Goal: Check status: Check status

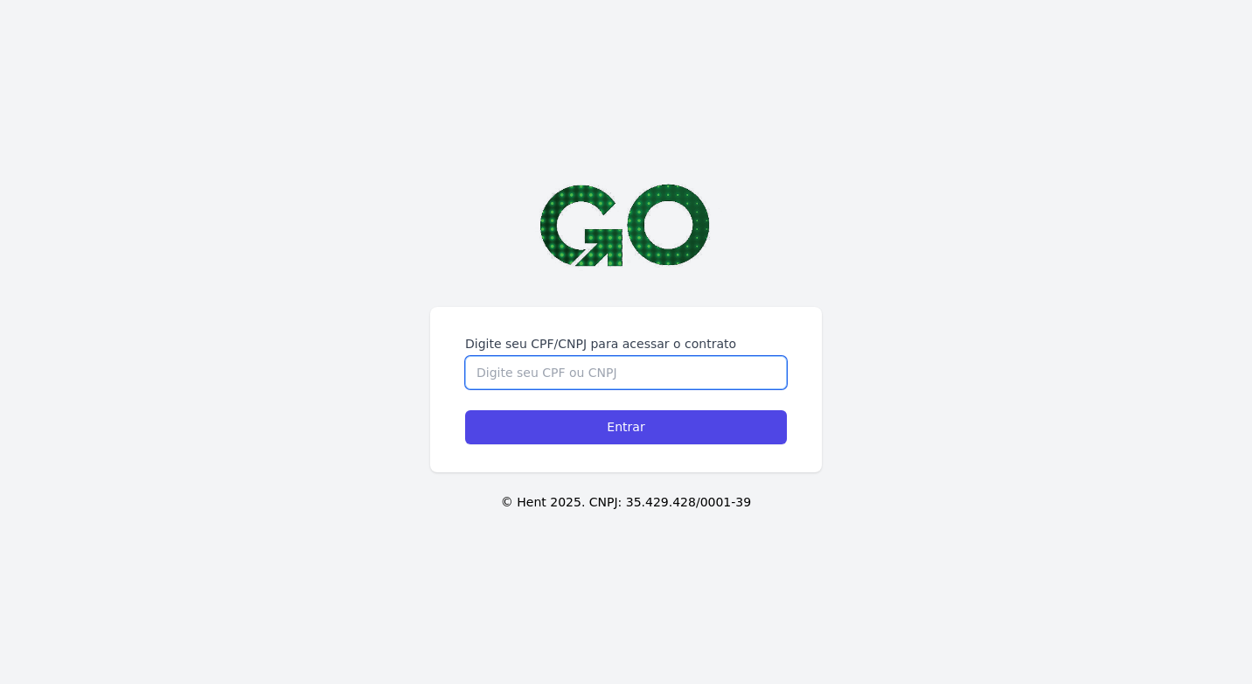
click at [608, 356] on input "Digite seu CPF/CNPJ para acessar o contrato" at bounding box center [626, 372] width 322 height 33
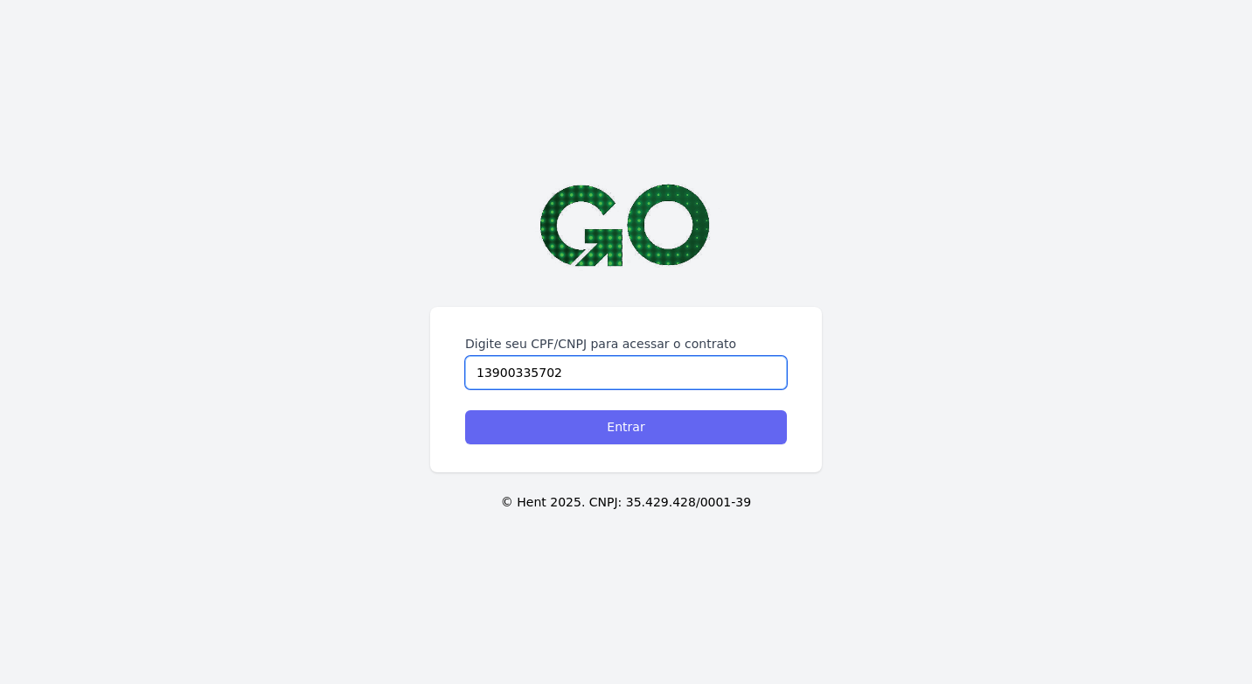
type input "13900335702"
click at [650, 410] on input "Entrar" at bounding box center [626, 427] width 322 height 34
click at [700, 410] on input "Entrar" at bounding box center [626, 427] width 322 height 34
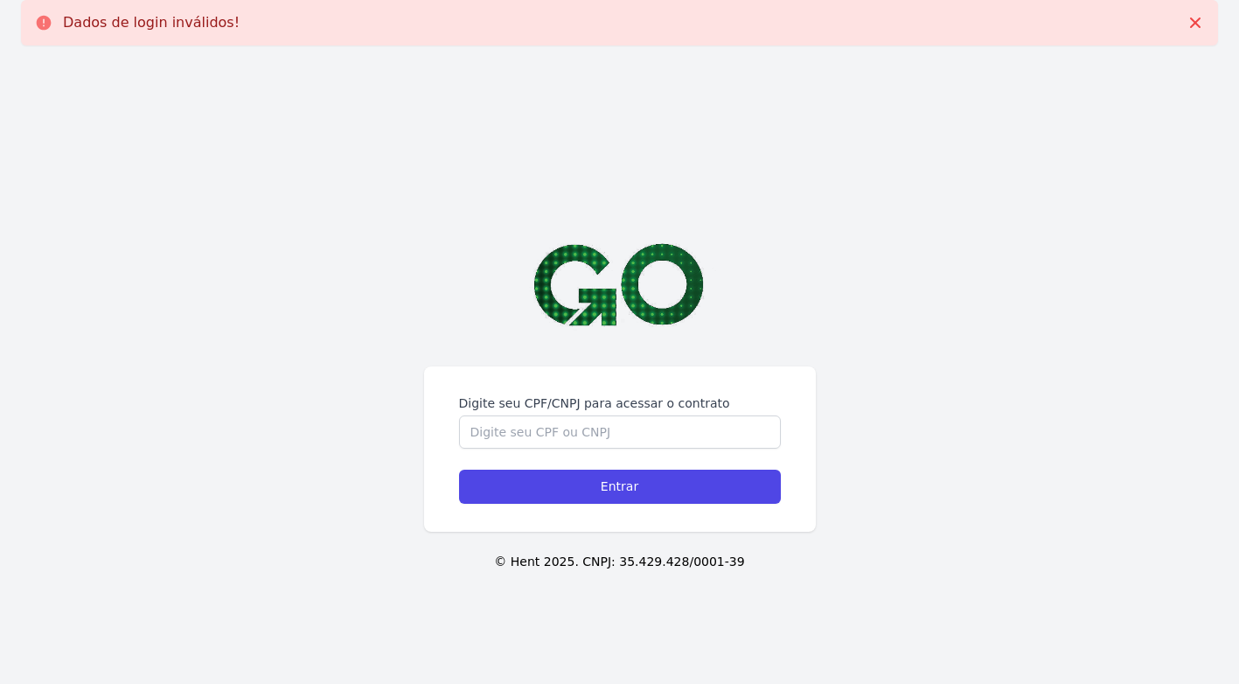
click at [676, 441] on input "Digite seu CPF/CNPJ para acessar o contrato" at bounding box center [620, 431] width 322 height 33
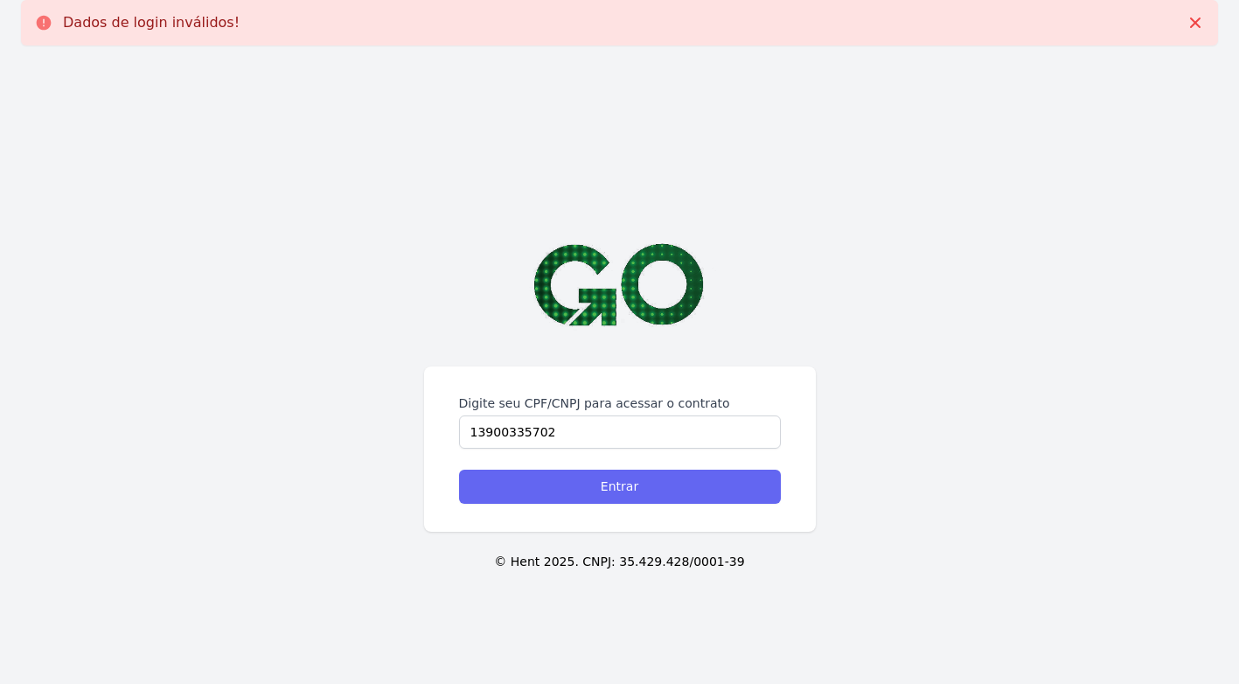
type input "13900335702"
click at [587, 496] on input "Entrar" at bounding box center [620, 486] width 322 height 34
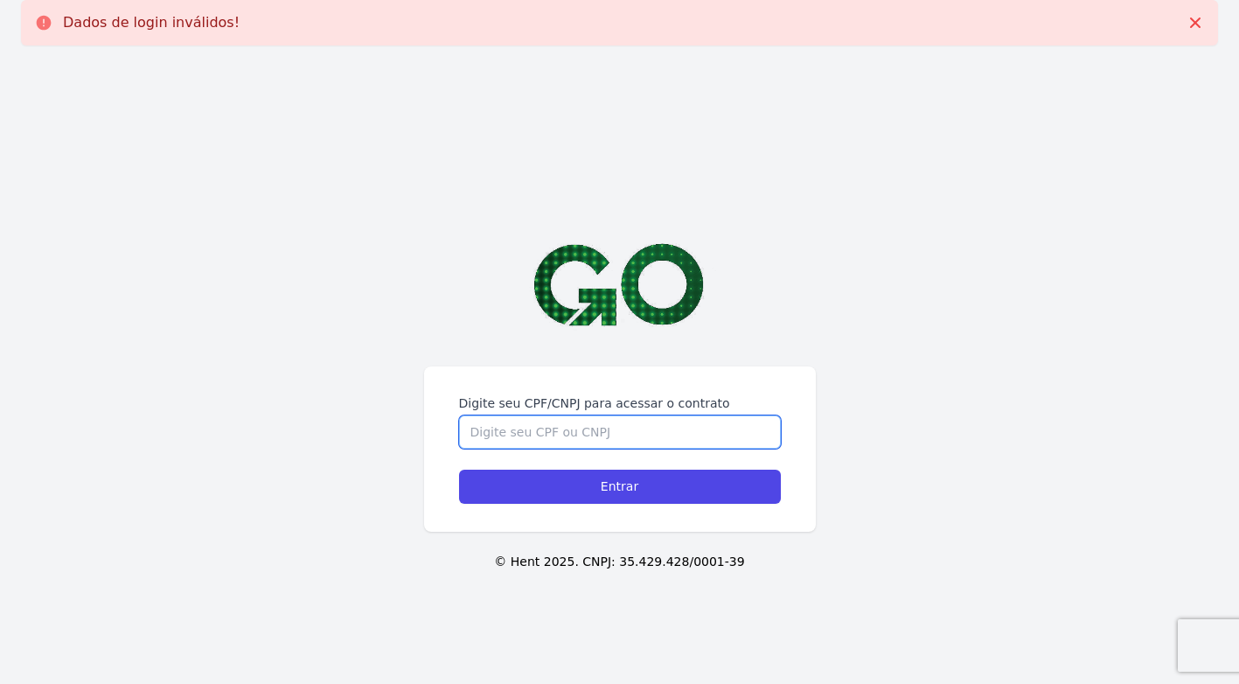
click at [690, 435] on input "Digite seu CPF/CNPJ para acessar o contrato" at bounding box center [620, 431] width 322 height 33
type input "139.003.357-02"
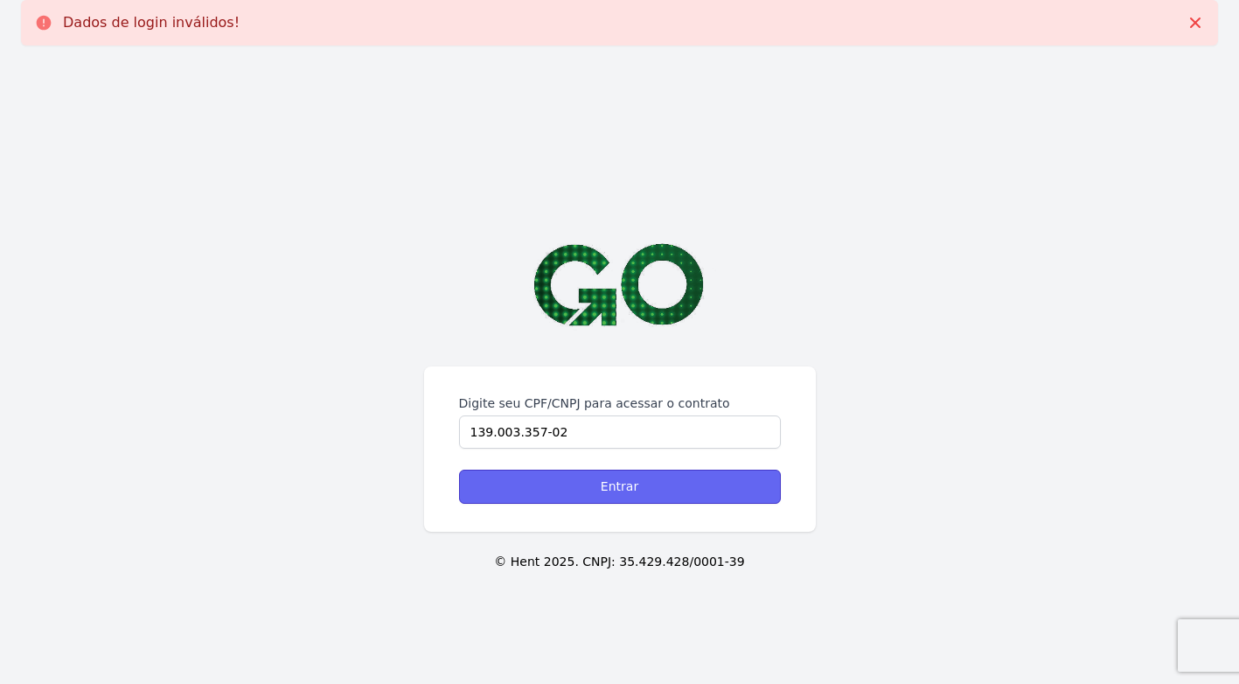
click at [615, 477] on input "Entrar" at bounding box center [620, 486] width 322 height 34
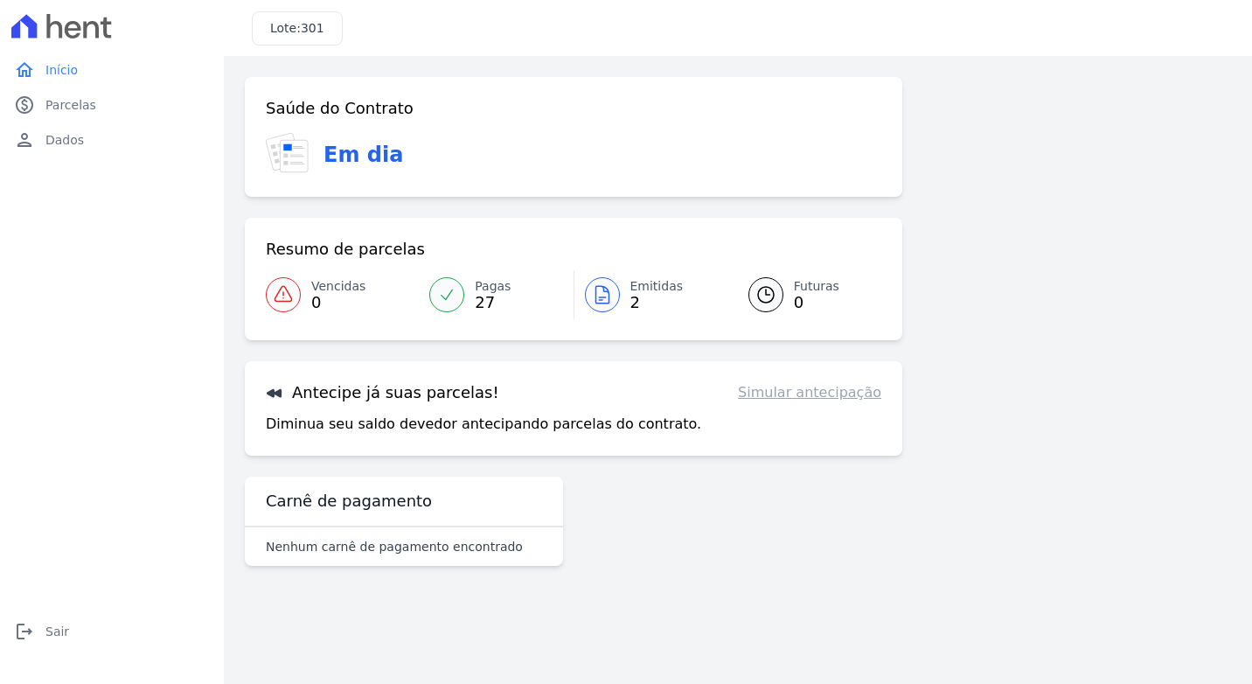
click at [276, 288] on icon at bounding box center [283, 294] width 21 height 21
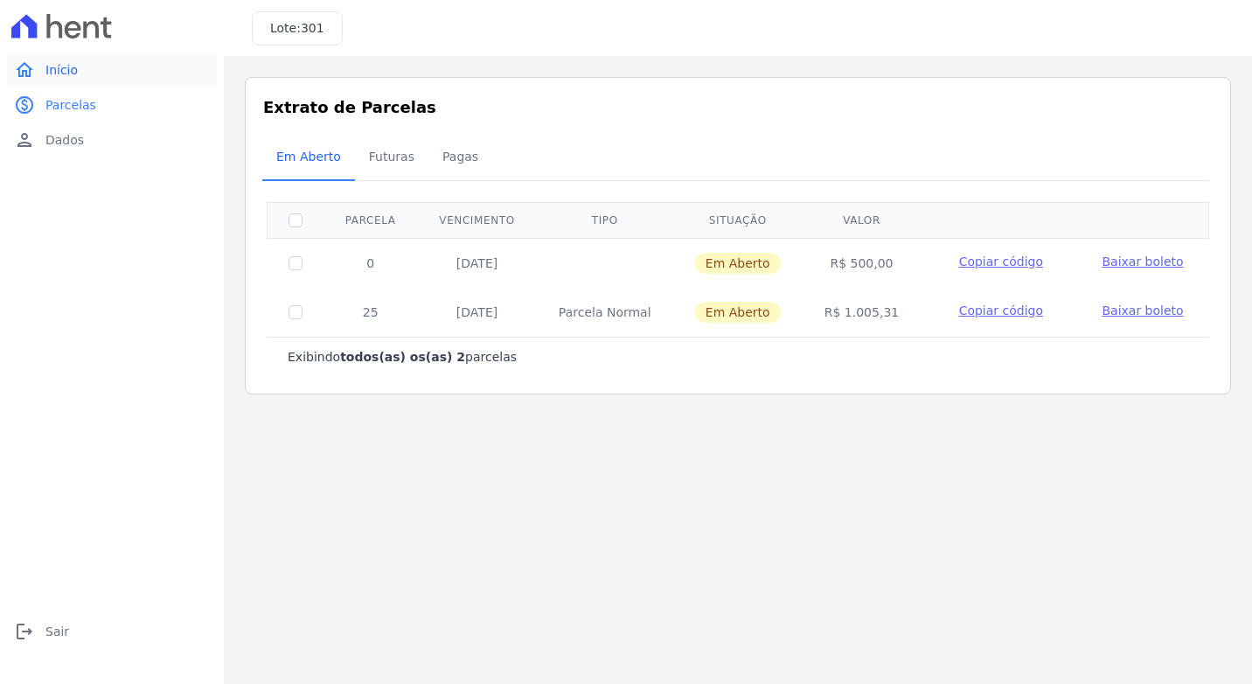
click at [66, 70] on span "Início" at bounding box center [61, 69] width 32 height 17
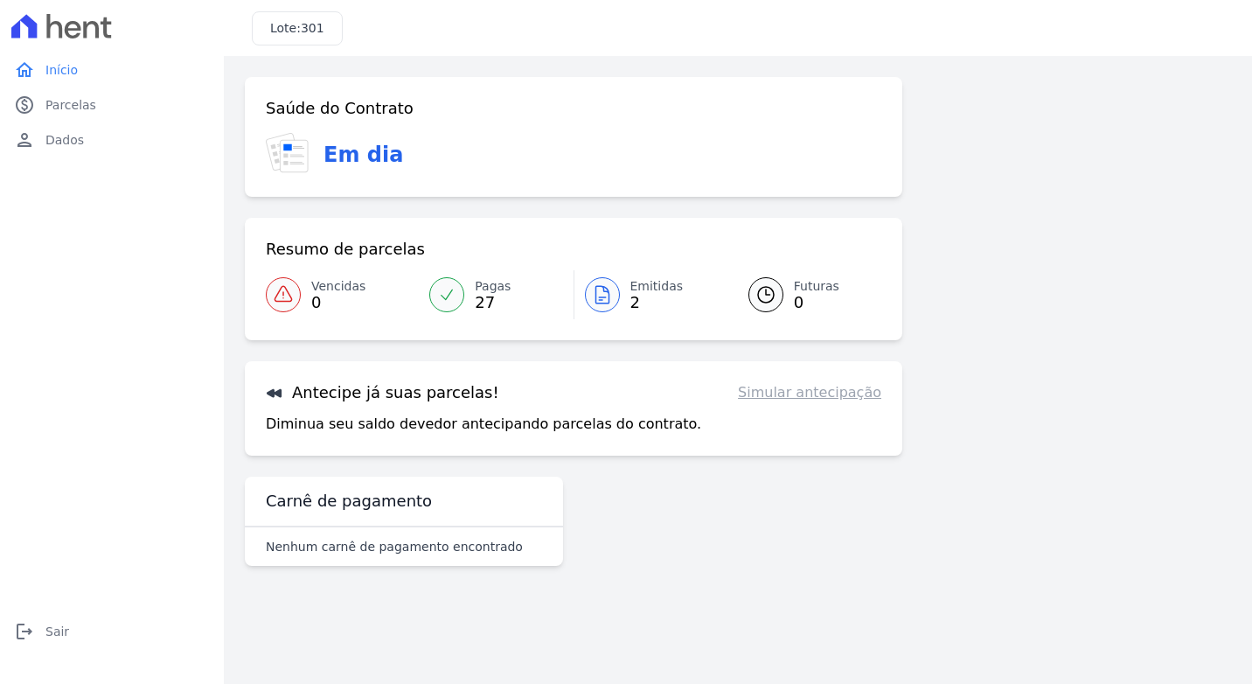
click at [603, 300] on icon at bounding box center [602, 294] width 21 height 21
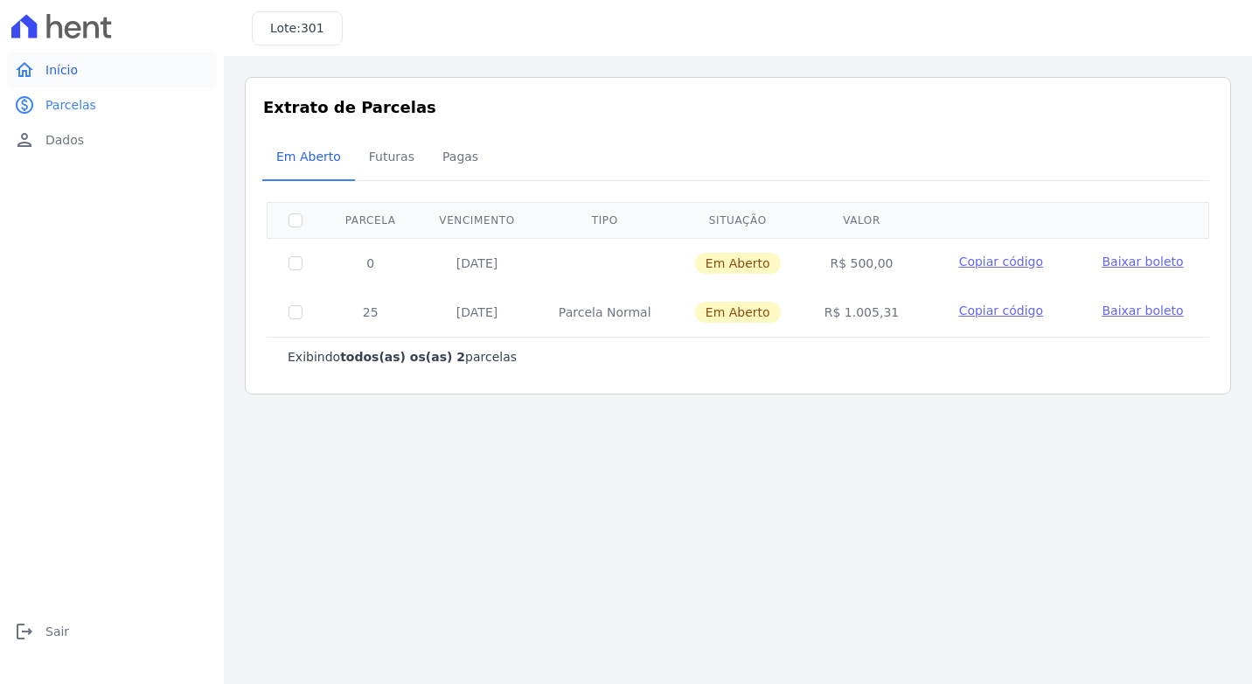
click at [107, 61] on link "home Início" at bounding box center [112, 69] width 210 height 35
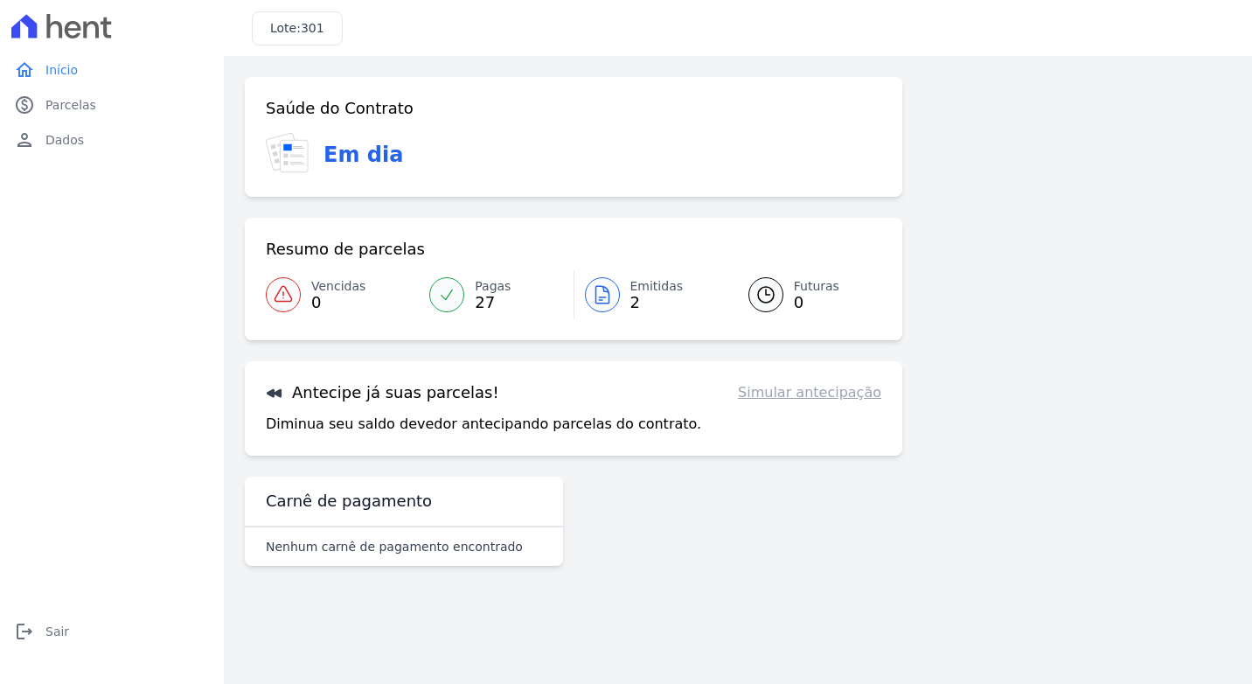
click at [467, 288] on link "Pagas 27" at bounding box center [496, 294] width 154 height 49
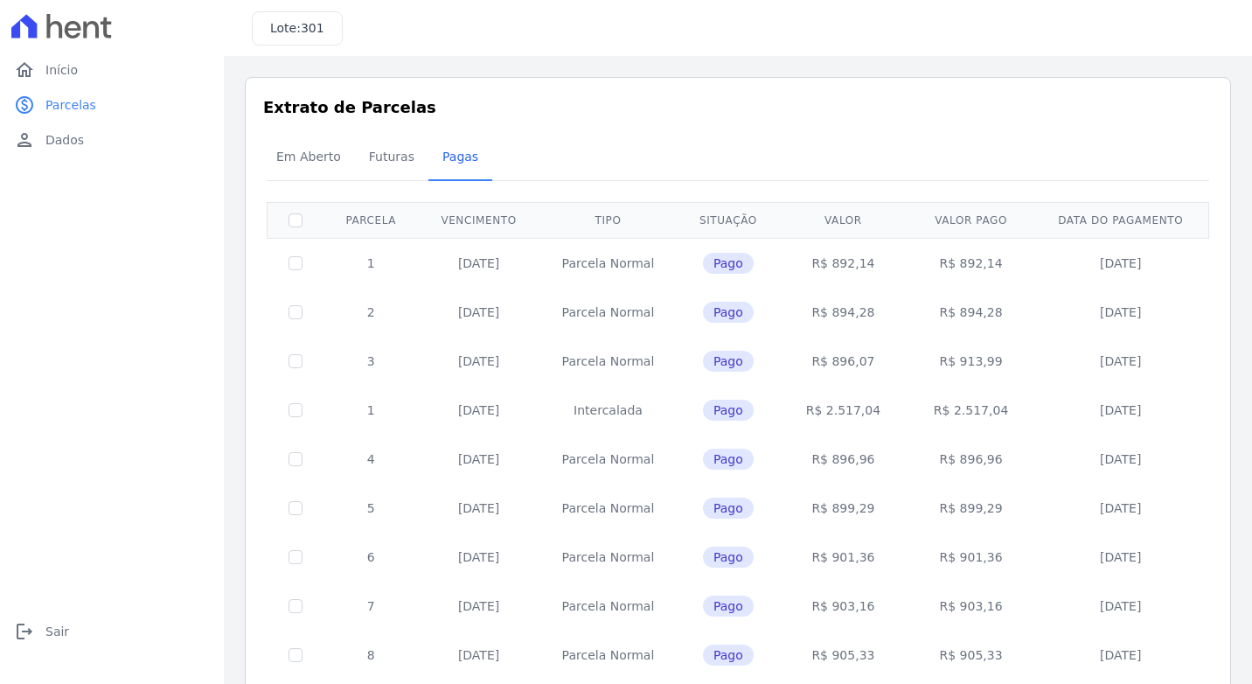
click at [452, 288] on td "10/11/2023" at bounding box center [479, 312] width 121 height 49
click at [70, 128] on link "person Dados" at bounding box center [112, 139] width 210 height 35
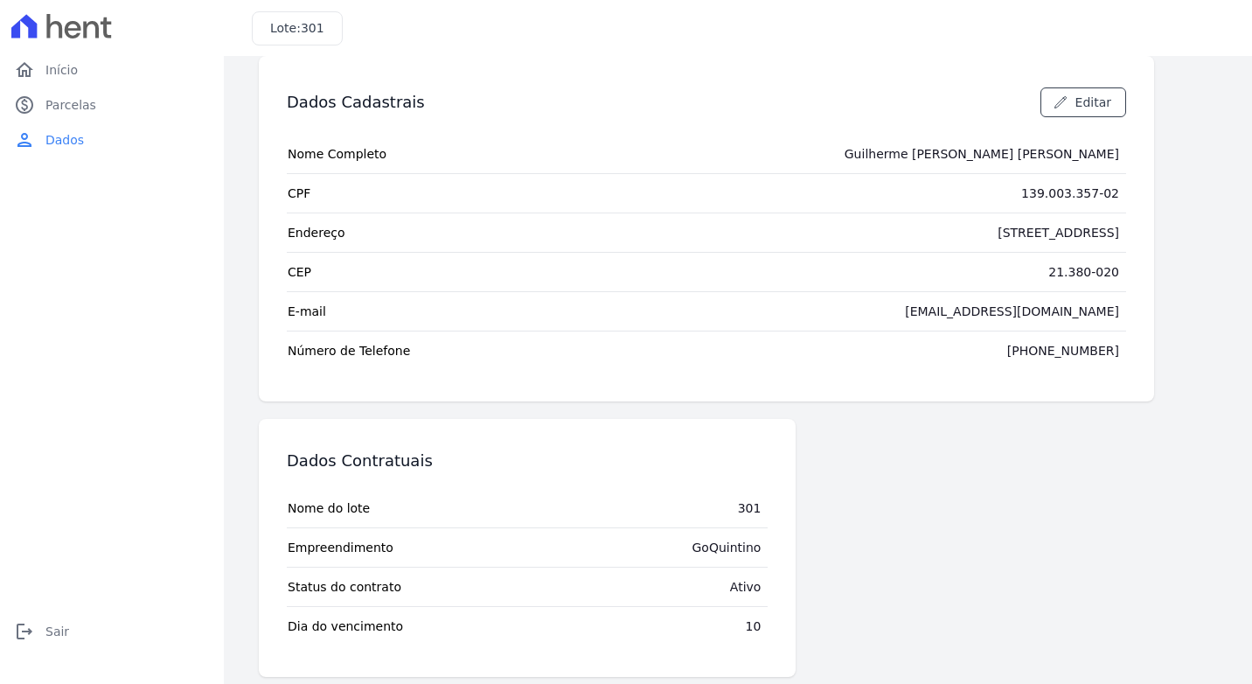
scroll to position [35, 0]
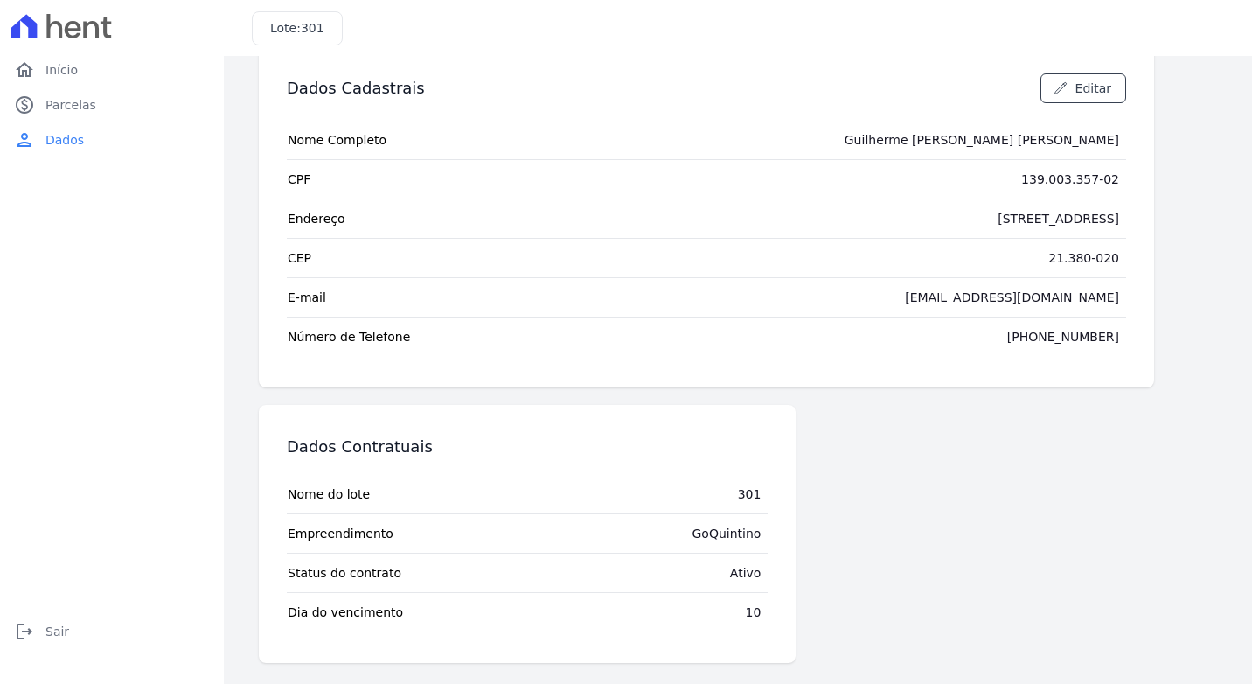
click at [679, 593] on tr "Dia do vencimento 10" at bounding box center [527, 611] width 481 height 39
click at [1102, 328] on div "(21) 97161-2450" at bounding box center [1063, 336] width 112 height 17
click at [85, 113] on span "Parcelas" at bounding box center [70, 104] width 51 height 17
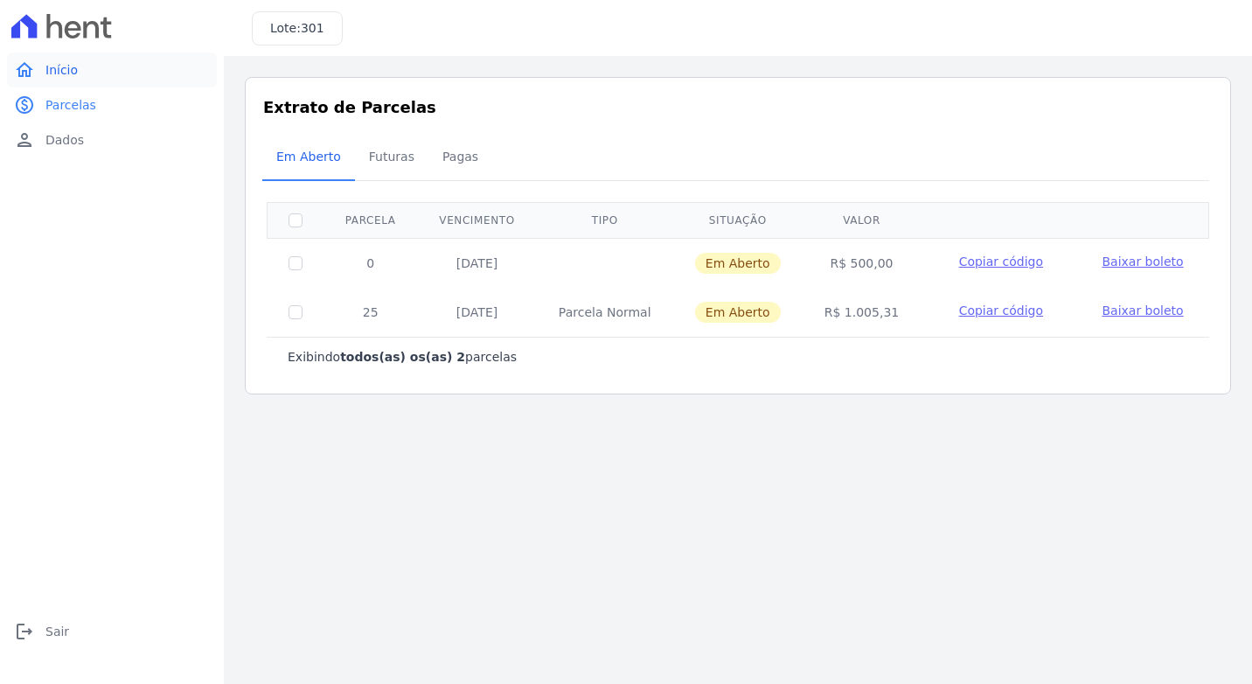
click at [94, 70] on link "home Início" at bounding box center [112, 69] width 210 height 35
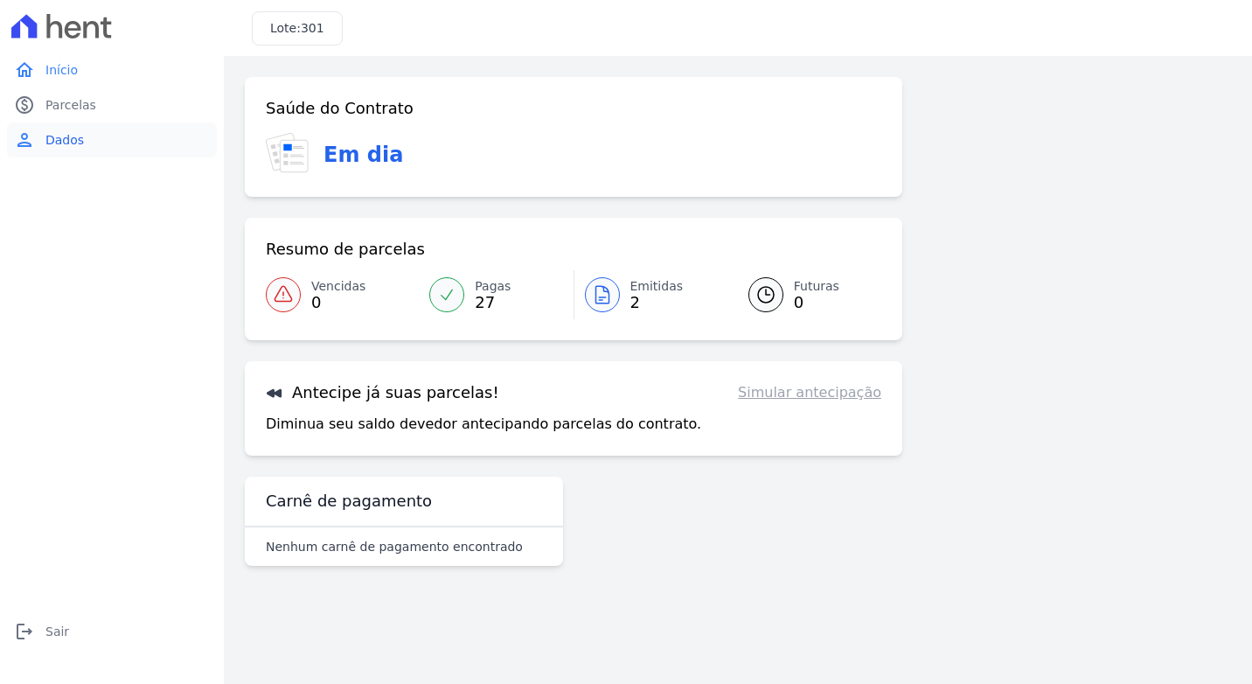
click at [124, 154] on link "person Dados" at bounding box center [112, 139] width 210 height 35
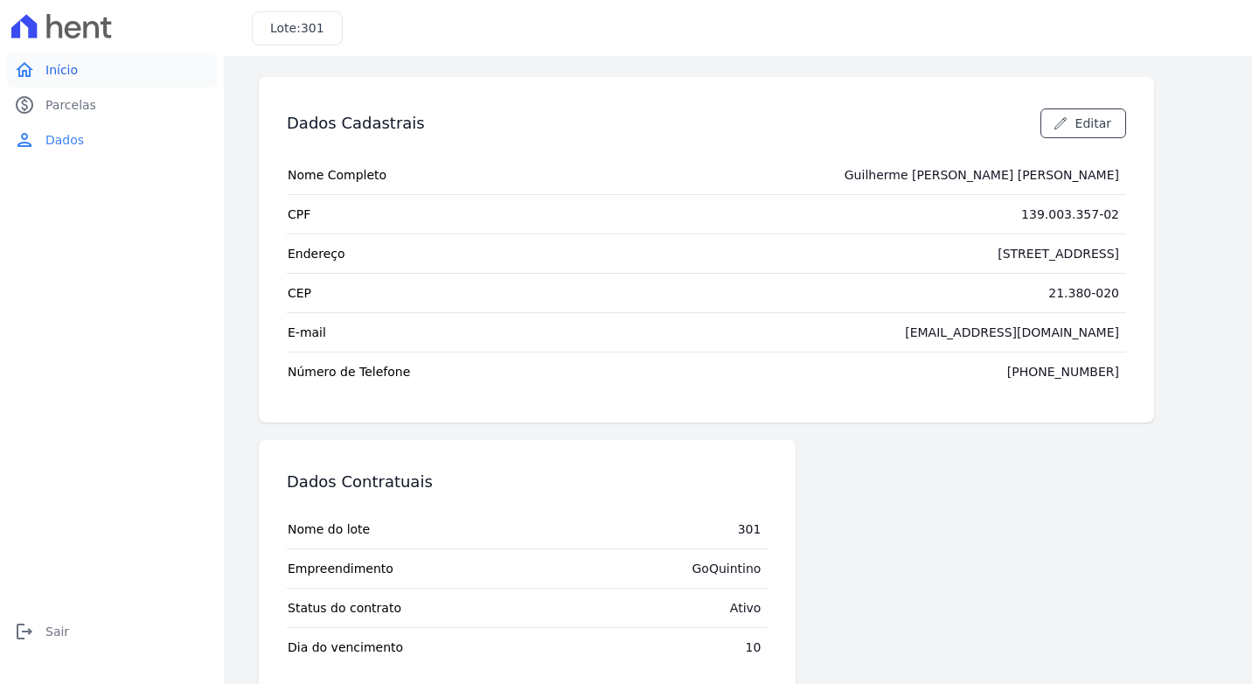
click at [96, 84] on link "home Início" at bounding box center [112, 69] width 210 height 35
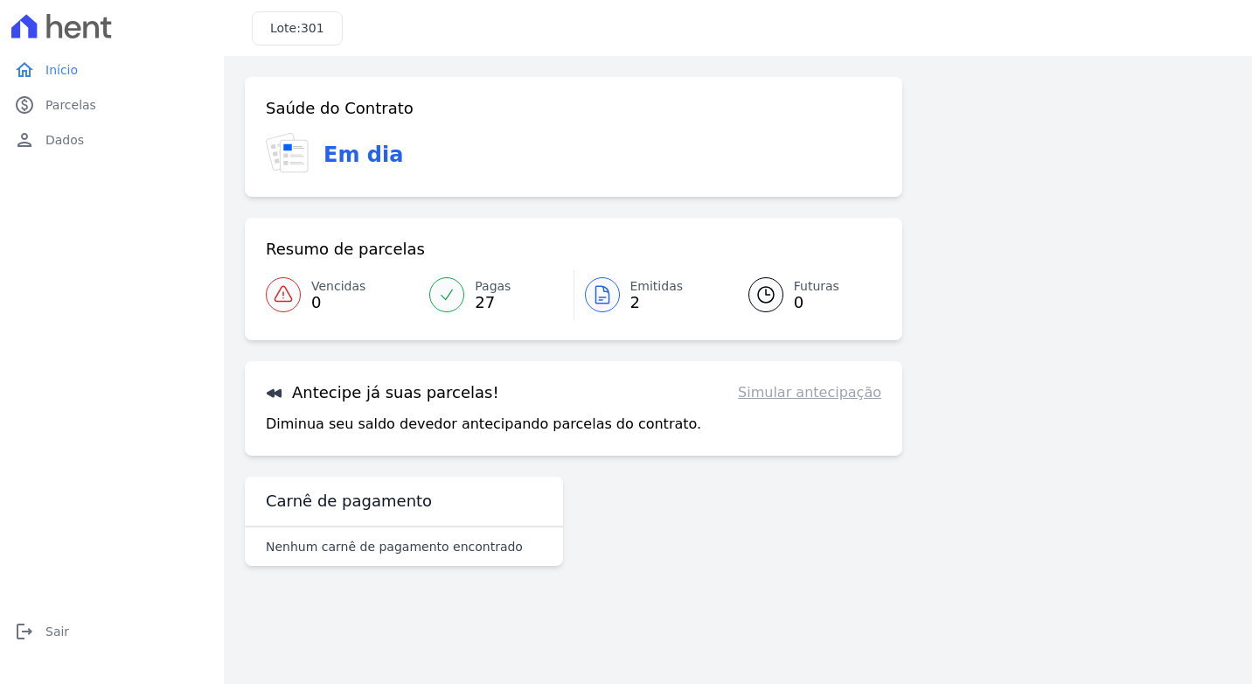
click at [616, 289] on div at bounding box center [602, 294] width 35 height 35
